Goal: Task Accomplishment & Management: Use online tool/utility

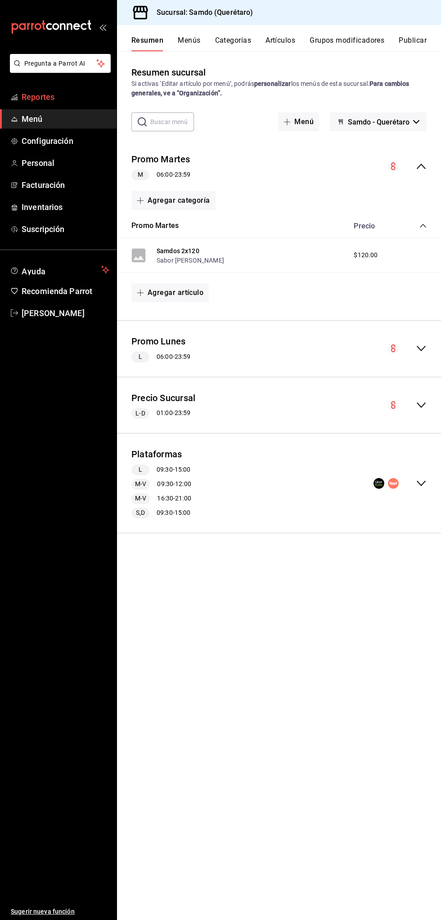
click at [74, 91] on span "Reportes" at bounding box center [66, 97] width 88 height 12
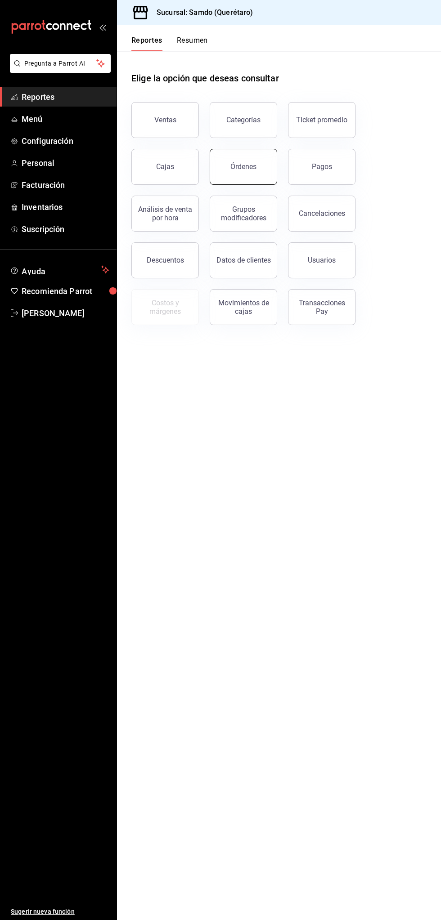
click at [261, 179] on button "Órdenes" at bounding box center [243, 167] width 67 height 36
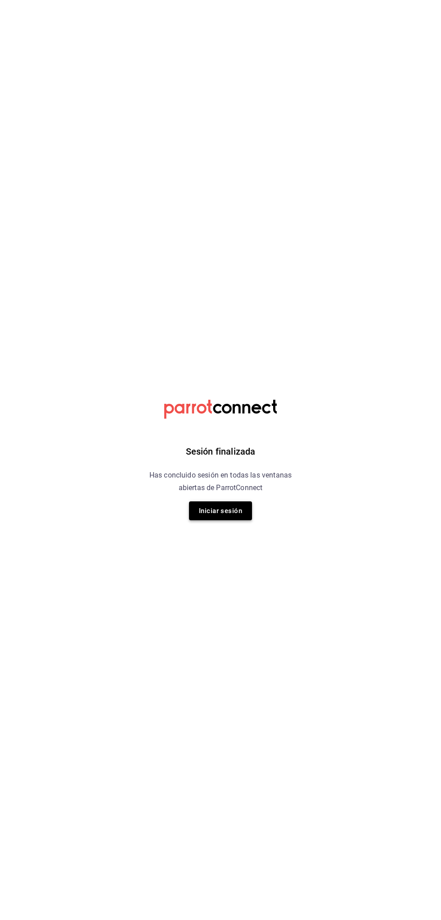
click at [237, 516] on button "Iniciar sesión" at bounding box center [220, 510] width 63 height 19
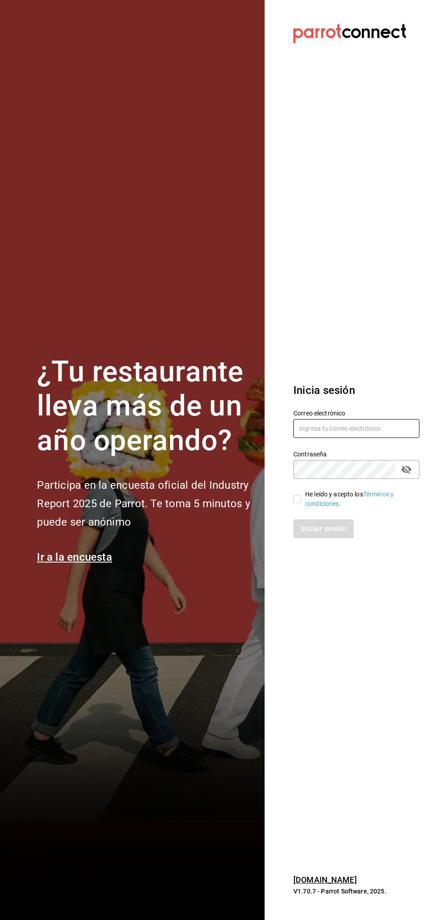
click at [352, 427] on input "text" at bounding box center [356, 428] width 126 height 19
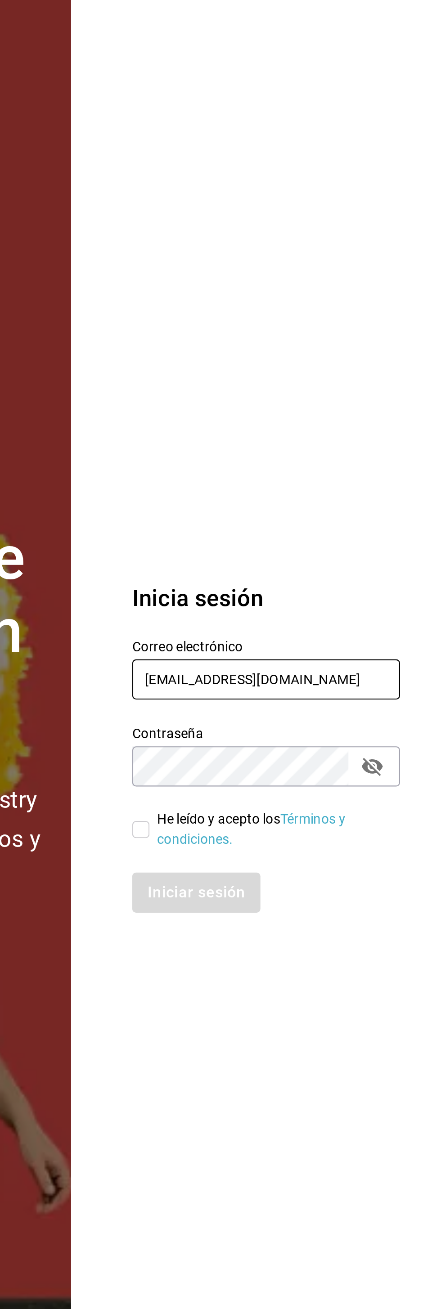
type input "alextelpalo1@gmail.com"
click at [328, 427] on section "Datos incorrectos. Verifica que tu Correo o Contraseña estén bien escritos. Ini…" at bounding box center [352, 654] width 176 height 1309
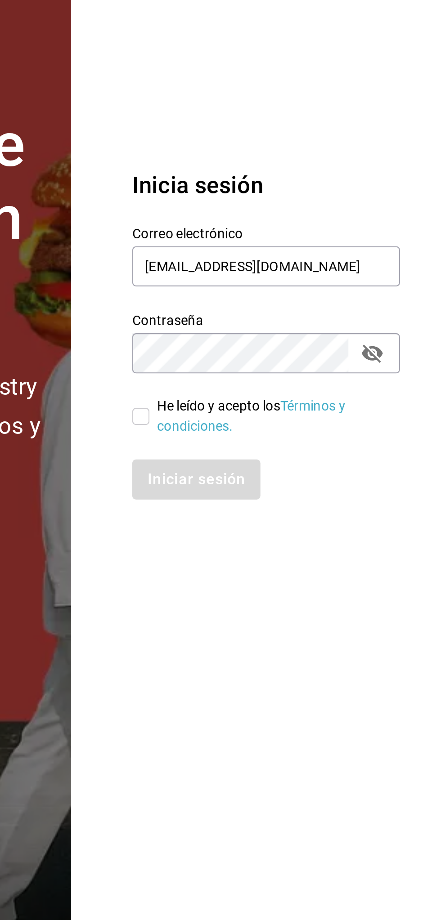
click at [333, 621] on section "Datos incorrectos. Verifica que tu Correo o Contraseña estén bien escritos. Ini…" at bounding box center [352, 460] width 176 height 920
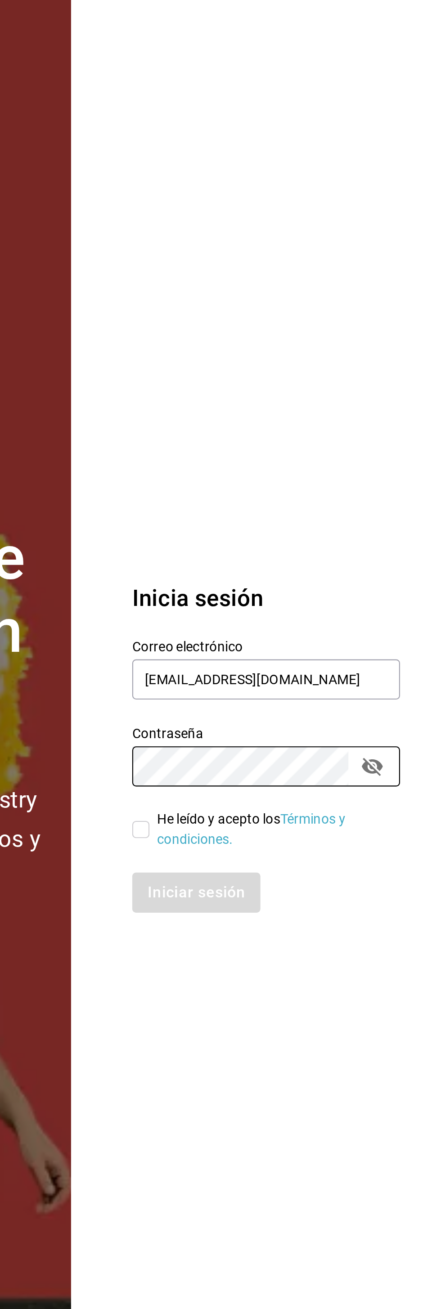
click at [297, 501] on section "Datos incorrectos. Verifica que tu Correo o Contraseña estén bien escritos. Ini…" at bounding box center [352, 654] width 176 height 1309
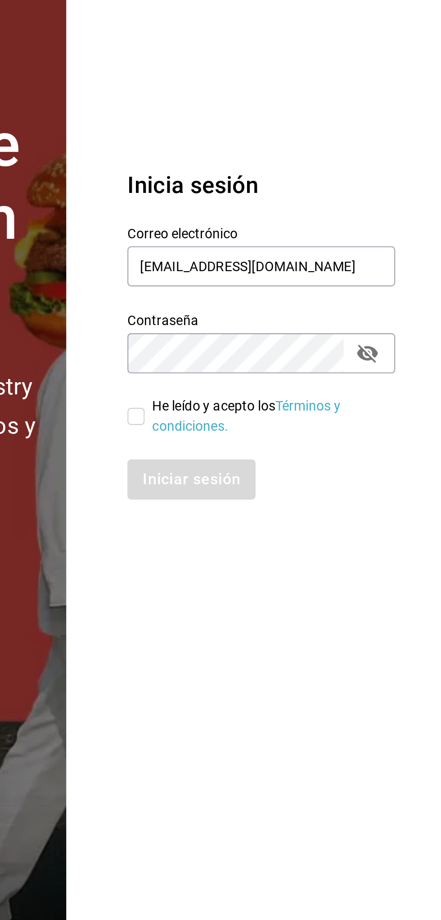
click at [298, 502] on input "He leído y acepto los Términos y condiciones." at bounding box center [297, 499] width 8 height 8
checkbox input "true"
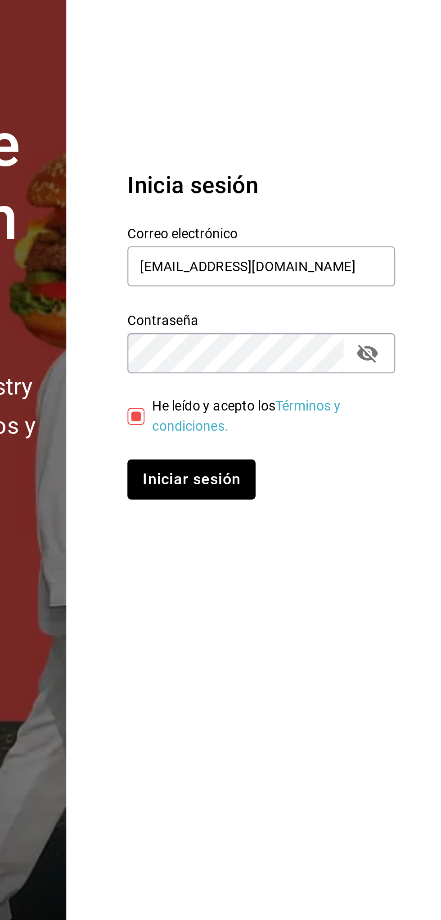
click at [411, 472] on icon "passwordField" at bounding box center [406, 469] width 11 height 11
click at [332, 431] on input "alextelpalo1@gmail.com" at bounding box center [356, 428] width 126 height 19
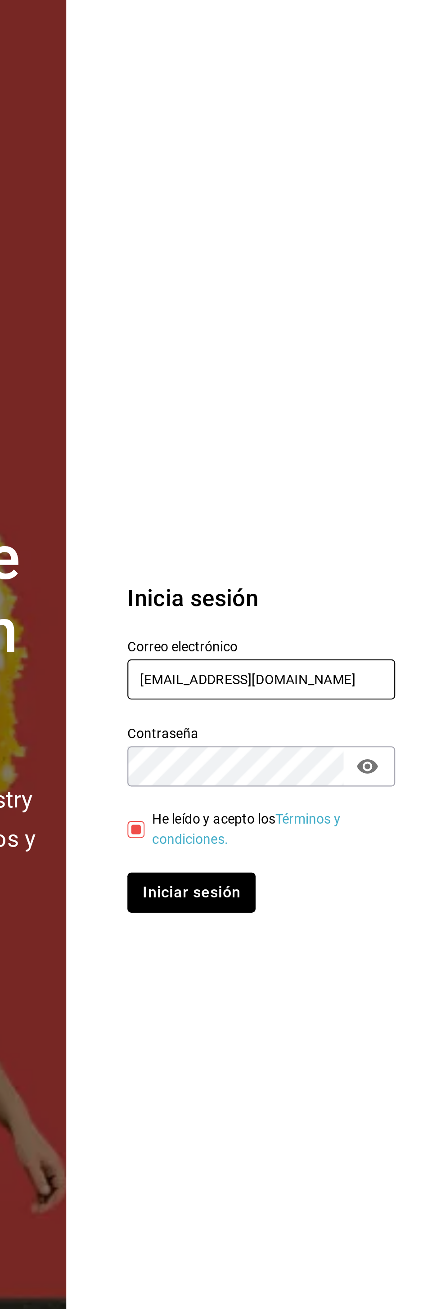
type input "alextelpalo+1@gmail.com"
click at [342, 528] on section "Datos incorrectos. Verifica que tu Correo o Contraseña estén bien escritos. Ini…" at bounding box center [352, 654] width 176 height 1309
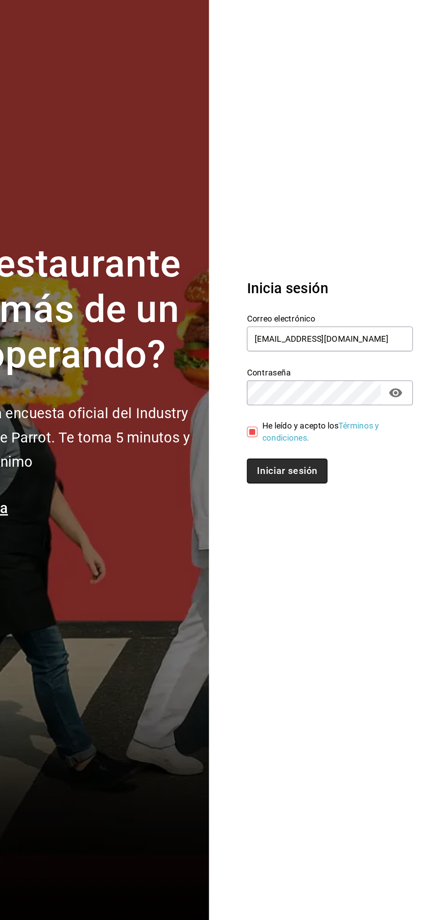
click at [341, 533] on button "Iniciar sesión" at bounding box center [323, 528] width 61 height 19
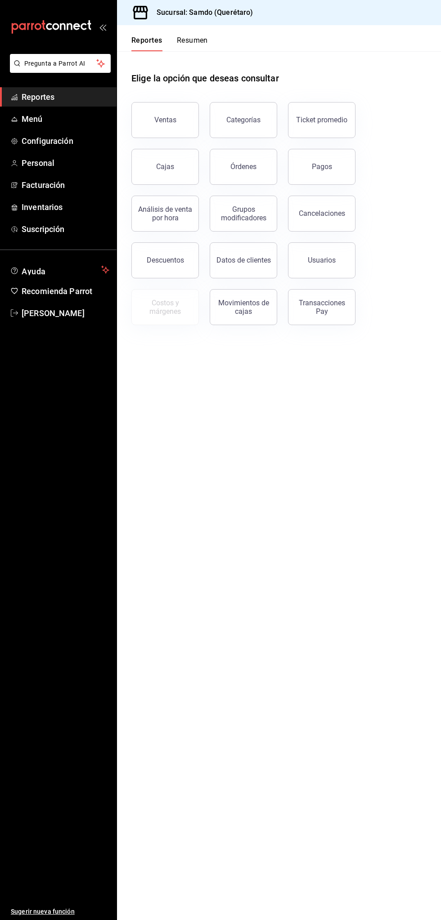
click at [79, 103] on span "Reportes" at bounding box center [66, 97] width 88 height 12
click at [253, 167] on div "Órdenes" at bounding box center [243, 166] width 26 height 9
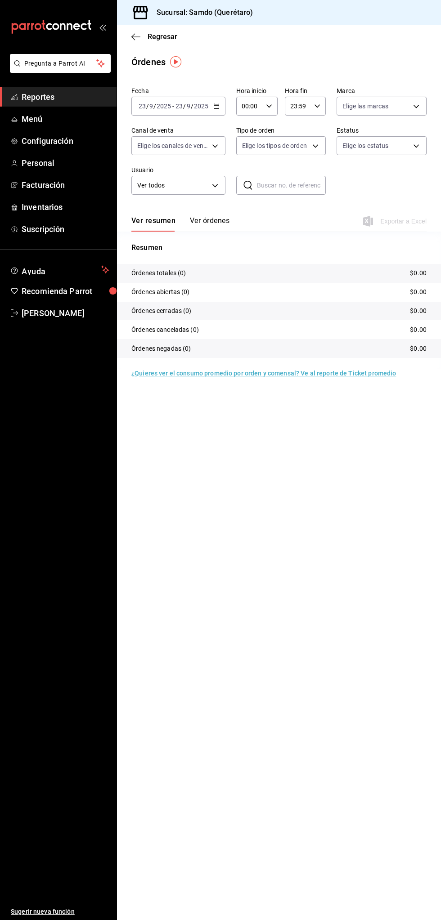
click at [78, 98] on span "Reportes" at bounding box center [66, 97] width 88 height 12
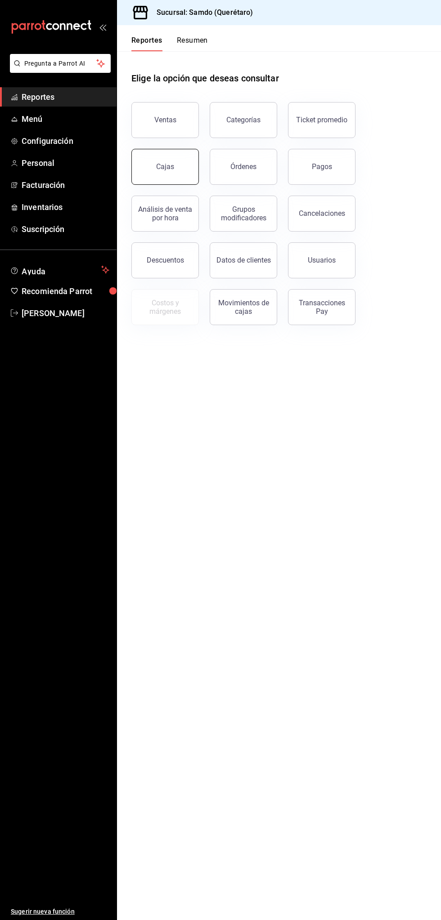
click at [169, 164] on div "Cajas" at bounding box center [165, 166] width 18 height 11
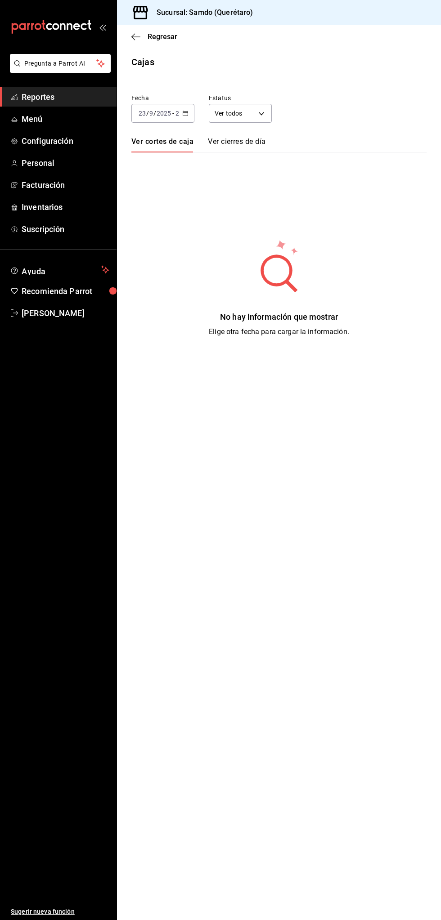
click at [163, 115] on input "2025" at bounding box center [163, 113] width 15 height 7
click at [164, 165] on span "Ayer" at bounding box center [163, 160] width 48 height 9
